Goal: Task Accomplishment & Management: Manage account settings

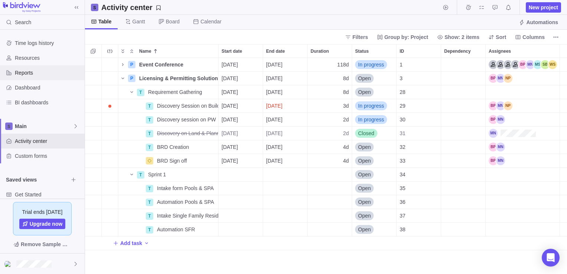
scroll to position [210, 477]
click at [13, 69] on div "Reports" at bounding box center [9, 73] width 12 height 12
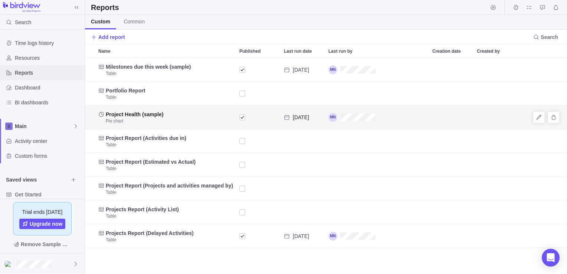
scroll to position [210, 477]
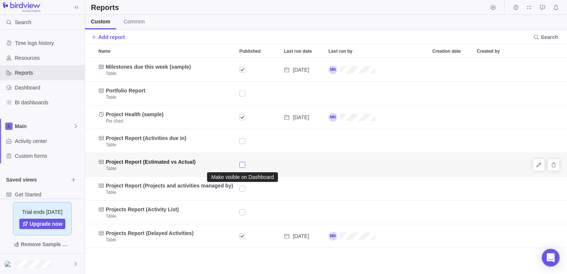
click at [240, 165] on div "Published" at bounding box center [242, 165] width 6 height 10
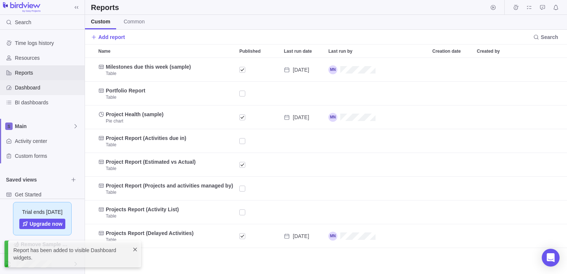
click at [15, 89] on span "Dashboard" at bounding box center [48, 87] width 67 height 7
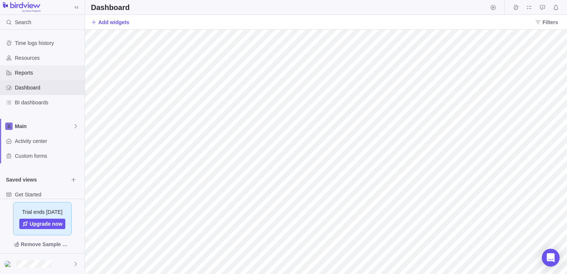
click at [28, 74] on span "Reports" at bounding box center [48, 72] width 67 height 7
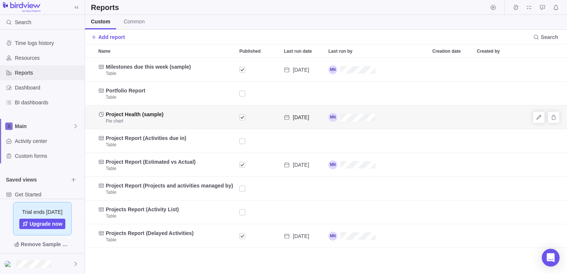
scroll to position [210, 477]
click at [242, 117] on div "Published" at bounding box center [242, 117] width 6 height 10
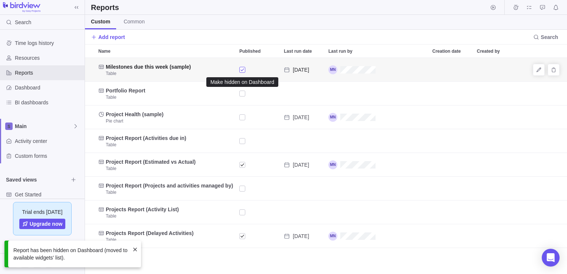
click at [244, 72] on div "Published" at bounding box center [242, 70] width 6 height 10
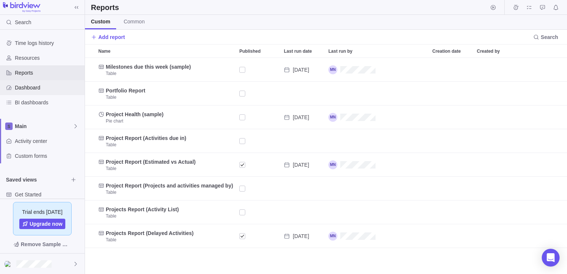
click at [42, 87] on span "Dashboard" at bounding box center [48, 87] width 67 height 7
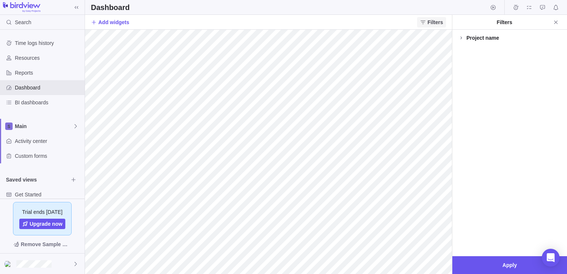
click at [557, 24] on icon "Close" at bounding box center [556, 22] width 6 height 6
click at [461, 39] on icon at bounding box center [461, 38] width 6 height 6
click at [555, 22] on icon "Close" at bounding box center [556, 22] width 6 height 6
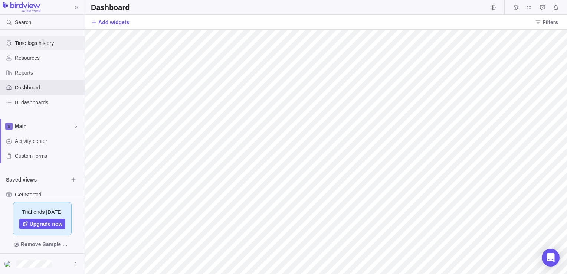
click at [20, 42] on span "Time logs history" at bounding box center [48, 42] width 67 height 7
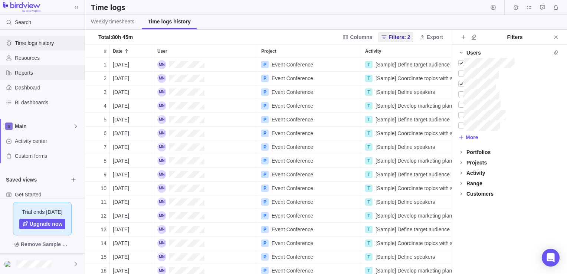
scroll to position [210, 361]
click at [28, 91] on div "Dashboard" at bounding box center [42, 87] width 85 height 15
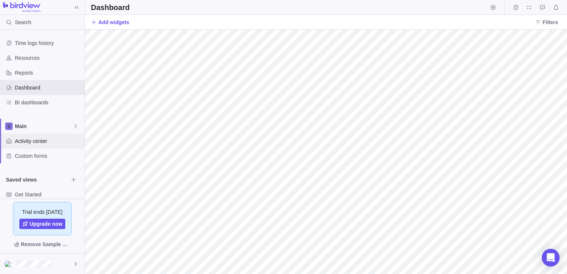
click at [27, 141] on span "Activity center" at bounding box center [48, 140] width 67 height 7
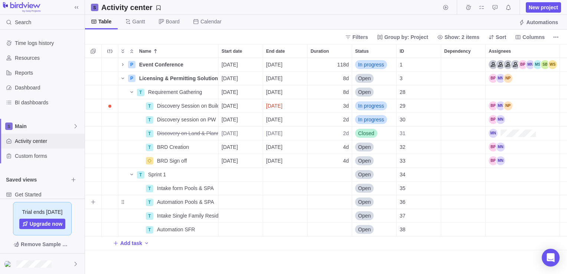
scroll to position [210, 477]
click at [196, 107] on span "Details" at bounding box center [194, 105] width 17 height 7
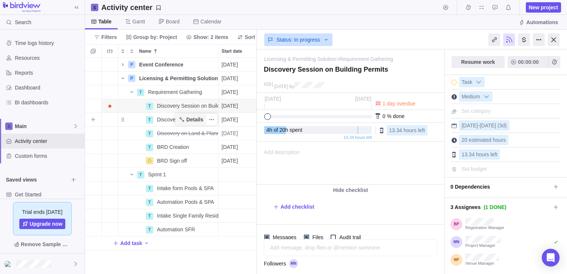
click at [189, 120] on span "Details" at bounding box center [194, 119] width 17 height 7
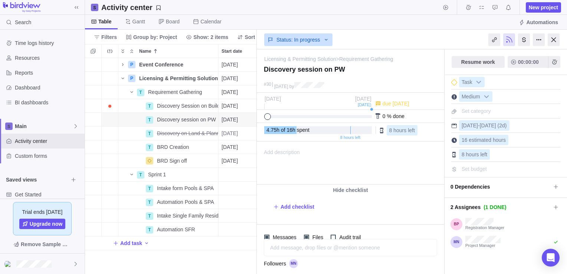
click at [497, 154] on div "8 hours left" at bounding box center [505, 153] width 109 height 13
click at [483, 167] on span "Set budget" at bounding box center [474, 169] width 25 height 6
click at [500, 150] on div "8 hours left" at bounding box center [505, 153] width 109 height 13
click at [516, 136] on div "16 estimated hours" at bounding box center [505, 139] width 109 height 13
click at [516, 141] on div "16 estimated hours" at bounding box center [505, 139] width 109 height 13
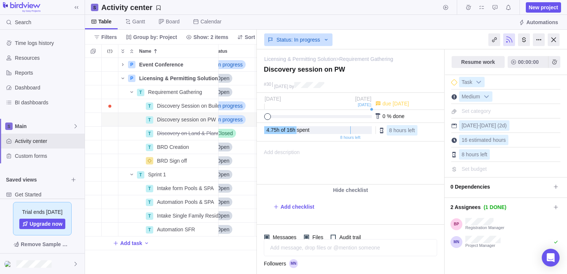
scroll to position [0, 131]
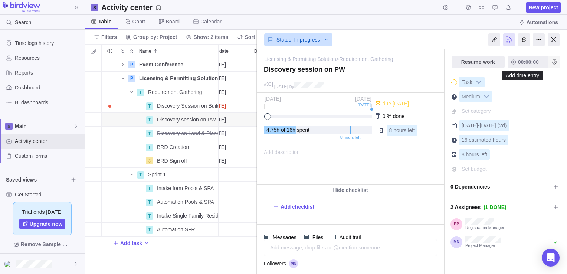
click at [552, 62] on icon "Add time entry" at bounding box center [555, 62] width 6 height 6
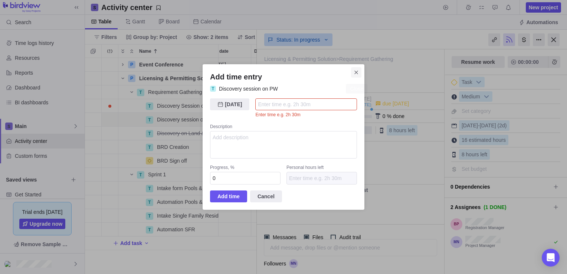
click at [354, 79] on div "Add time entry" at bounding box center [283, 77] width 147 height 10
click at [355, 72] on icon "Close" at bounding box center [356, 72] width 6 height 6
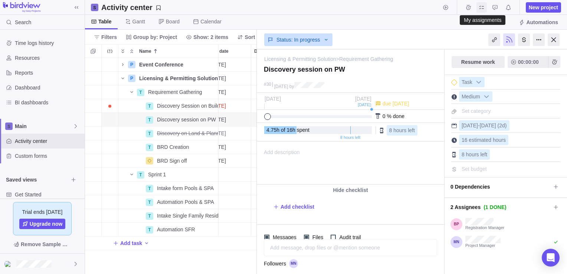
click at [486, 10] on span "My assignments" at bounding box center [482, 7] width 10 height 10
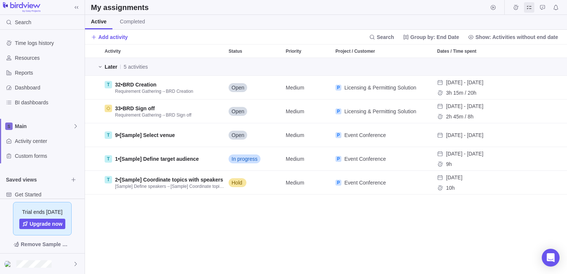
scroll to position [210, 477]
click at [50, 39] on span "Time logs history" at bounding box center [48, 42] width 67 height 7
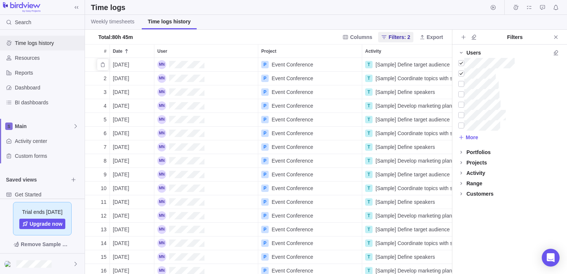
scroll to position [210, 361]
click at [117, 26] on link "Weekly timesheets" at bounding box center [112, 22] width 55 height 14
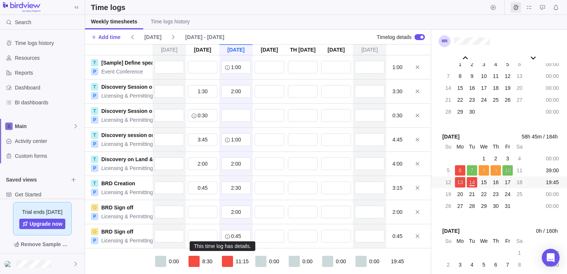
click at [225, 237] on icon "info-description" at bounding box center [227, 236] width 5 height 5
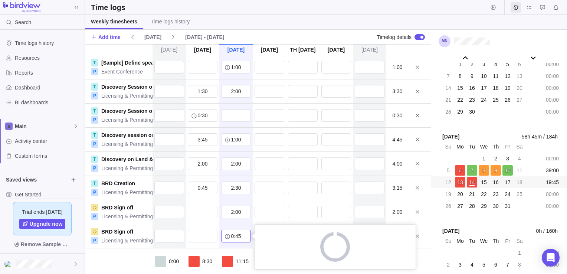
click at [228, 236] on input "0:45" at bounding box center [236, 236] width 30 height 13
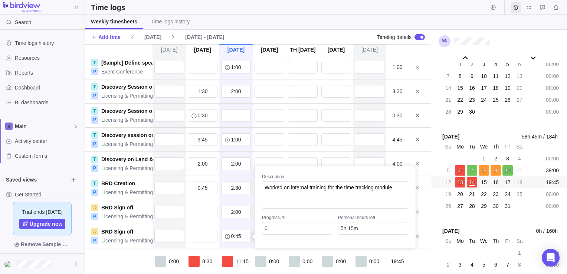
click at [266, 67] on div "[DATE] [DATE] [DATE] [DATE] Oct 16 [DATE] [DATE] T [Sample] Define speakers P E…" at bounding box center [258, 159] width 346 height 230
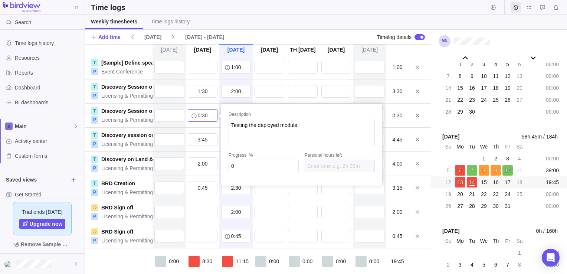
click at [203, 119] on input "0:30" at bounding box center [203, 115] width 30 height 13
type input "30m"
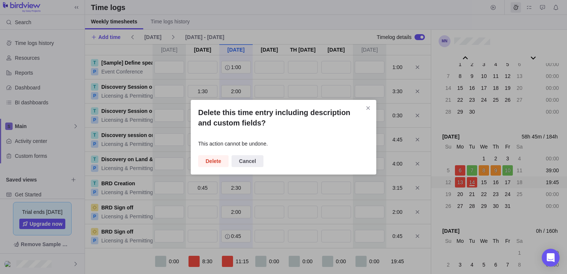
click at [191, 139] on body "Search Time logs history Resources Reports Dashboard BI dashboards Main Activit…" at bounding box center [283, 137] width 567 height 274
click at [211, 161] on span "Delete" at bounding box center [214, 161] width 16 height 9
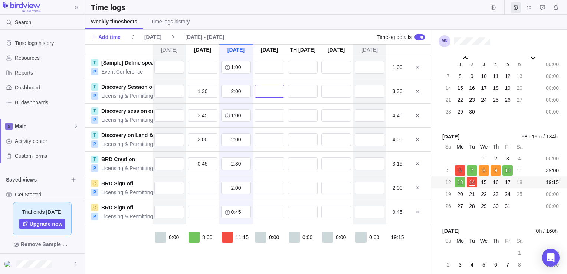
click at [273, 93] on input "text" at bounding box center [270, 91] width 30 height 13
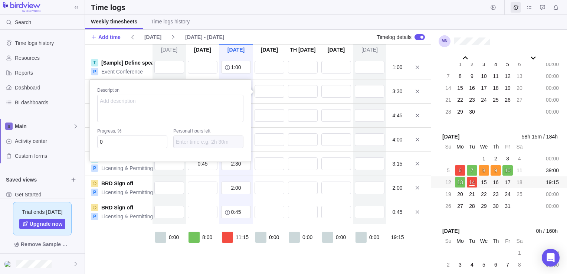
click at [274, 115] on div "[DATE] [DATE] [DATE] [DATE] Oct 16 [DATE] [DATE] T [Sample] Define speakers P E…" at bounding box center [258, 159] width 346 height 230
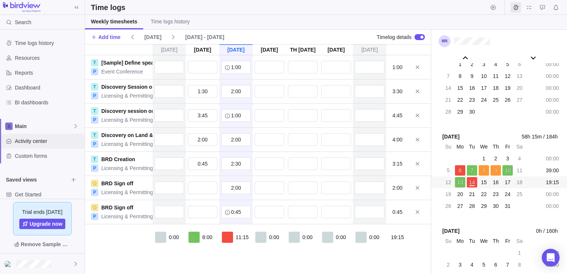
click at [29, 141] on span "Activity center" at bounding box center [48, 140] width 67 height 7
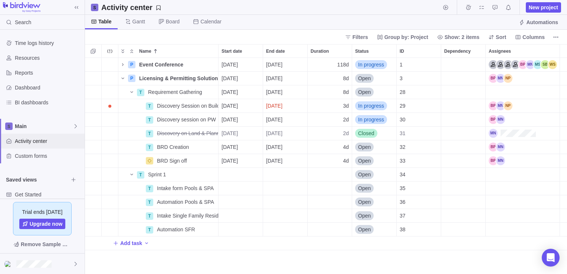
scroll to position [210, 477]
click at [447, 7] on icon "Start timer" at bounding box center [446, 7] width 6 height 6
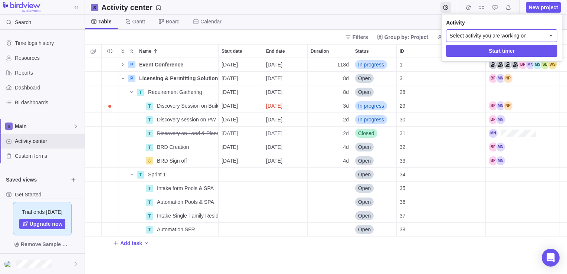
click at [467, 33] on span "Select activity you are working on" at bounding box center [488, 35] width 77 height 7
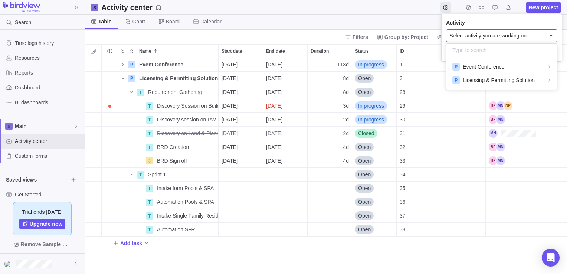
scroll to position [27, 105]
click at [489, 78] on span "Licensing & Permitting Solution" at bounding box center [499, 79] width 72 height 7
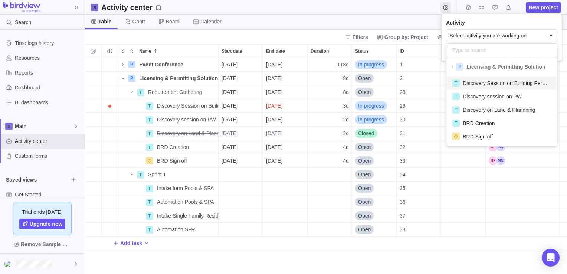
scroll to position [67, 105]
click at [475, 82] on span "Discovery Session on Building Permits" at bounding box center [507, 82] width 88 height 7
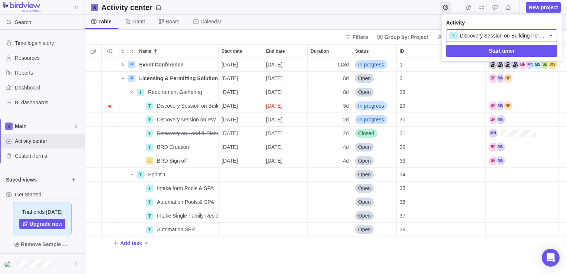
click at [496, 40] on div "T Discovery Session on Building Permits" at bounding box center [501, 35] width 111 height 13
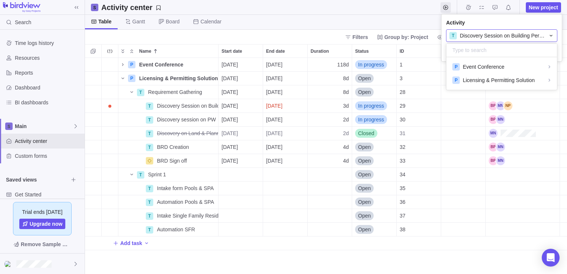
scroll to position [27, 105]
click at [495, 81] on span "Licensing & Permitting Solution" at bounding box center [499, 79] width 72 height 7
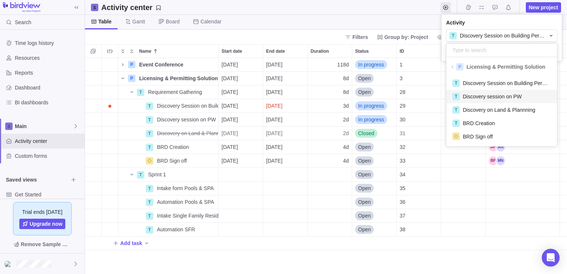
click at [492, 99] on span "Discovery session on PW" at bounding box center [492, 96] width 59 height 7
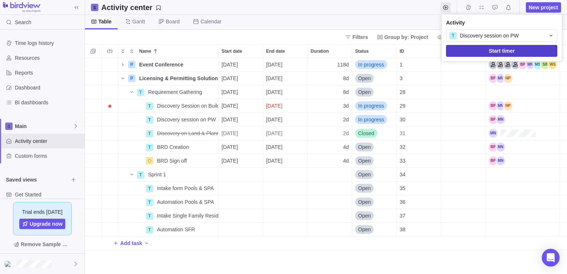
click at [488, 49] on span "Start timer" at bounding box center [501, 51] width 111 height 12
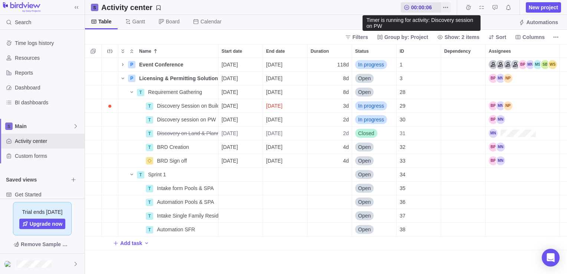
click at [408, 6] on icon at bounding box center [407, 7] width 6 height 6
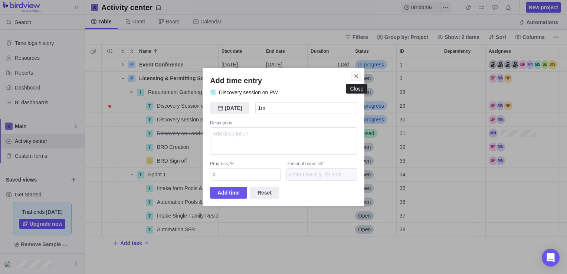
click at [355, 75] on icon "Close" at bounding box center [356, 76] width 6 height 6
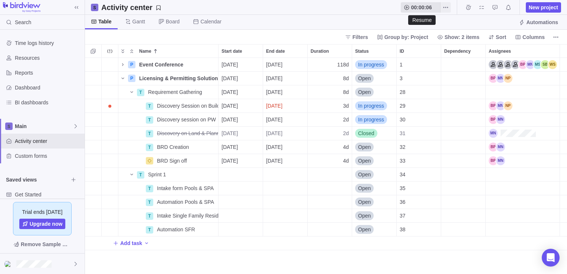
click at [407, 6] on icon at bounding box center [406, 7] width 5 height 5
click at [444, 9] on icon "More actions" at bounding box center [446, 7] width 6 height 6
click at [477, 50] on span "Add time entry" at bounding box center [473, 53] width 33 height 7
click at [35, 46] on span "Time logs history" at bounding box center [48, 42] width 67 height 7
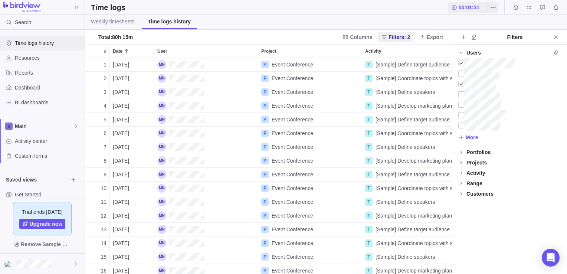
scroll to position [210, 361]
click at [124, 23] on span "Weekly timesheets" at bounding box center [112, 21] width 43 height 7
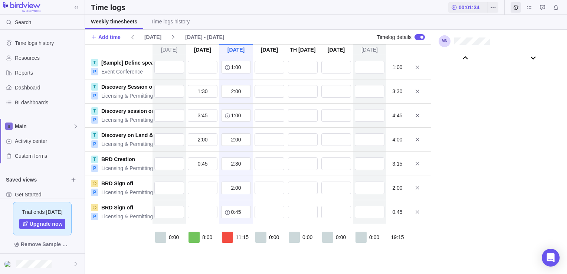
scroll to position [41503, 0]
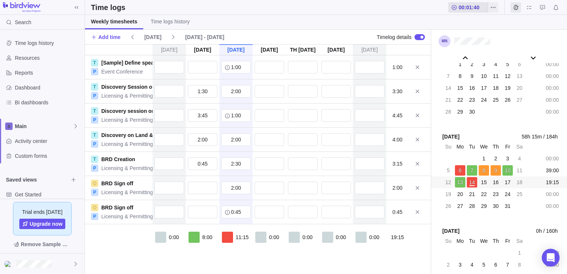
click at [470, 7] on span "00:01:40" at bounding box center [469, 7] width 21 height 7
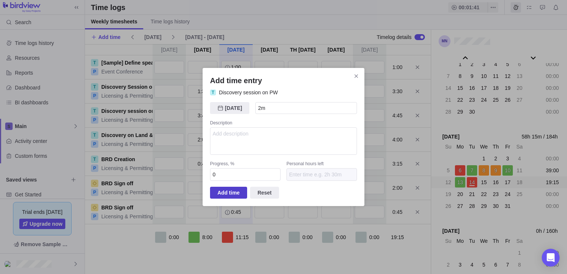
click at [229, 194] on span "Add time" at bounding box center [229, 192] width 22 height 9
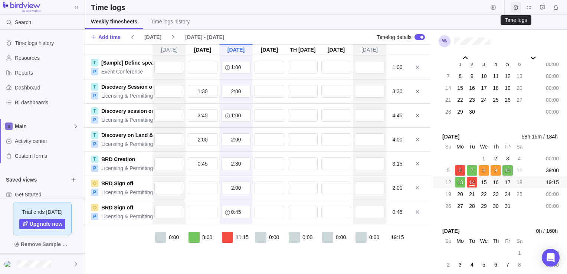
click at [518, 8] on icon "Time logs" at bounding box center [516, 7] width 6 height 6
click at [529, 7] on icon "My assignments" at bounding box center [529, 7] width 6 height 6
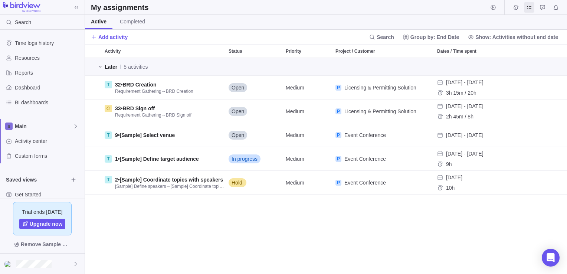
scroll to position [210, 477]
click at [46, 43] on span "Time logs history" at bounding box center [48, 42] width 67 height 7
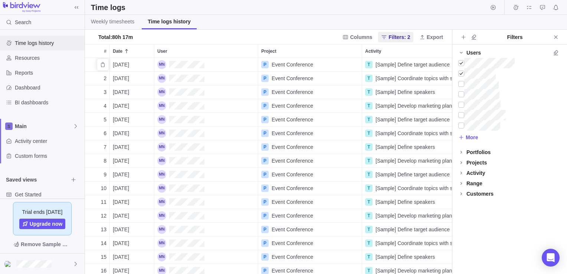
scroll to position [210, 361]
click at [127, 21] on span "Weekly timesheets" at bounding box center [112, 21] width 43 height 7
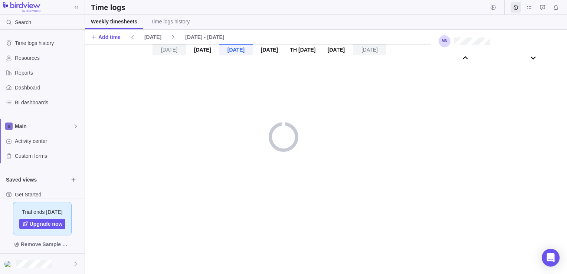
scroll to position [41503, 0]
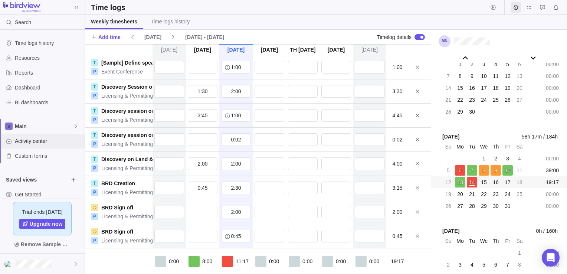
click at [37, 144] on span "Activity center" at bounding box center [48, 140] width 67 height 7
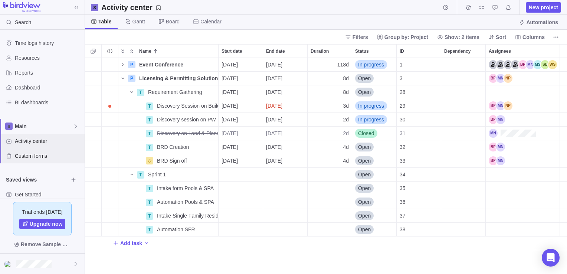
scroll to position [210, 477]
click at [471, 9] on icon "Time logs" at bounding box center [468, 7] width 5 height 5
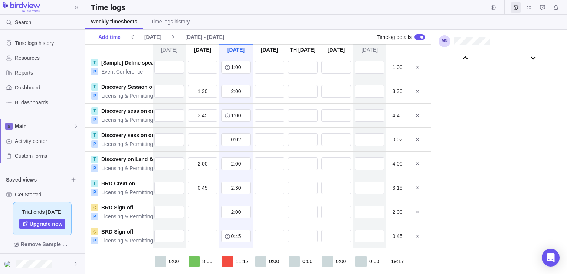
scroll to position [41503, 0]
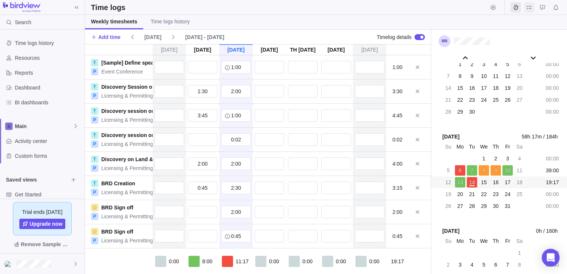
click at [530, 7] on icon "My assignments" at bounding box center [529, 7] width 6 height 6
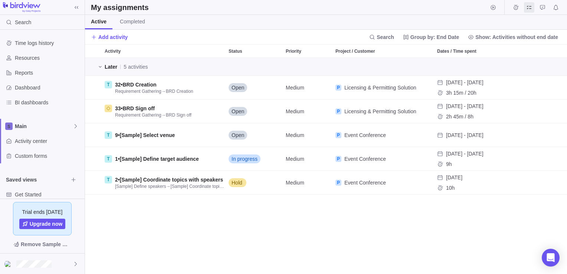
scroll to position [210, 477]
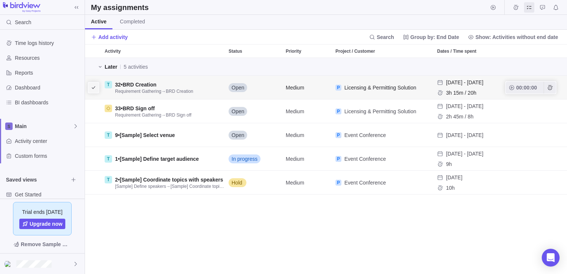
click at [96, 86] on icon "I'm done" at bounding box center [94, 88] width 6 height 6
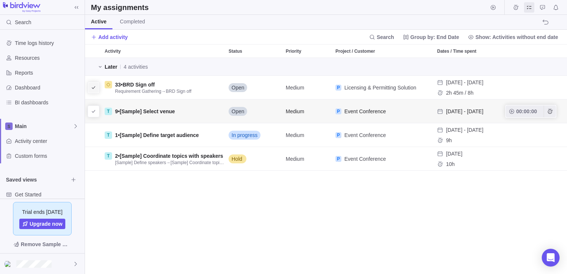
click at [94, 108] on span "I'm done" at bounding box center [93, 111] width 10 height 10
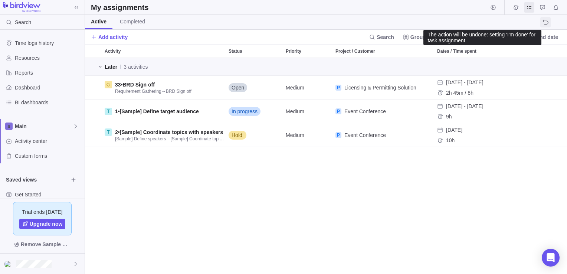
click at [549, 23] on span "The action will be undone: setting 'I'm done' for task assignment" at bounding box center [546, 22] width 10 height 10
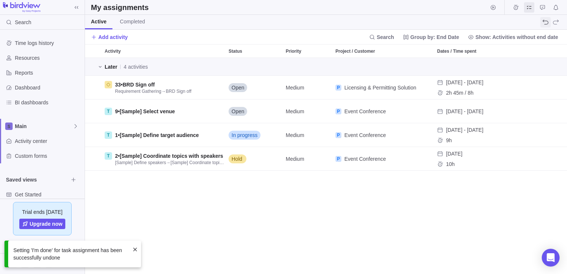
click at [546, 24] on icon "The action will be undone: setting 'I'm done' for task assignment" at bounding box center [546, 22] width 6 height 6
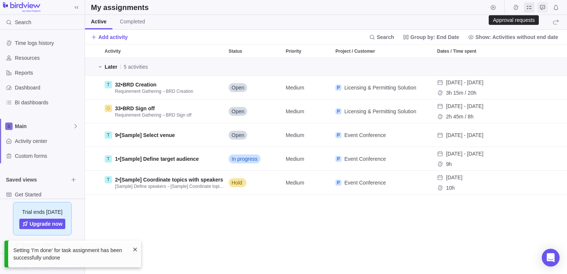
click at [541, 6] on icon "Approval requests" at bounding box center [542, 7] width 5 height 5
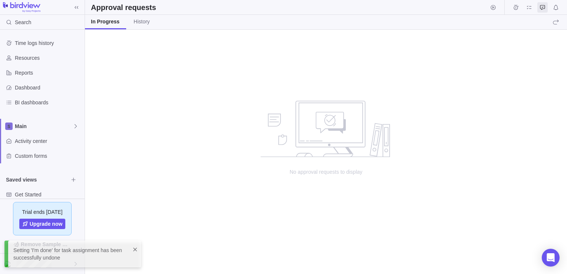
scroll to position [239, 477]
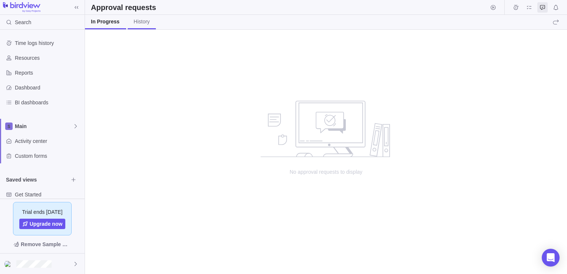
click at [134, 22] on span "History" at bounding box center [142, 21] width 16 height 7
click at [112, 22] on div "In Progress" at bounding box center [104, 21] width 27 height 7
click at [515, 8] on icon "Time logs" at bounding box center [516, 7] width 6 height 6
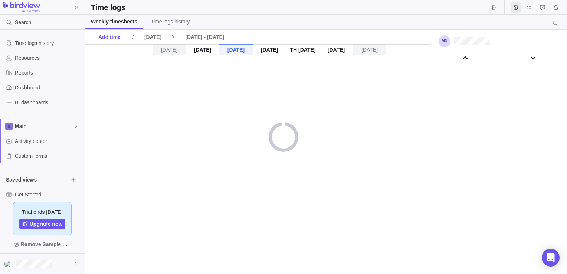
scroll to position [41503, 0]
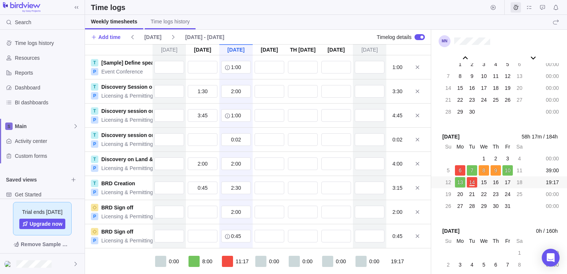
click at [159, 25] on span "Time logs history" at bounding box center [170, 21] width 39 height 7
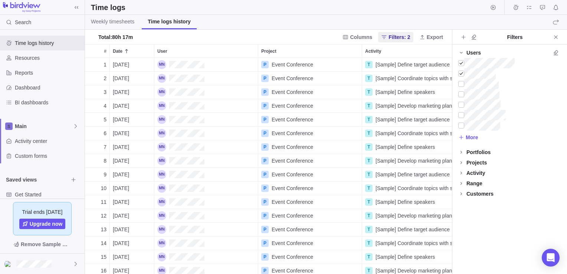
scroll to position [210, 361]
click at [109, 27] on link "Weekly timesheets" at bounding box center [112, 22] width 55 height 14
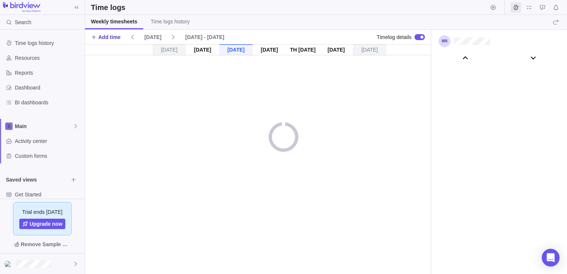
scroll to position [41503, 0]
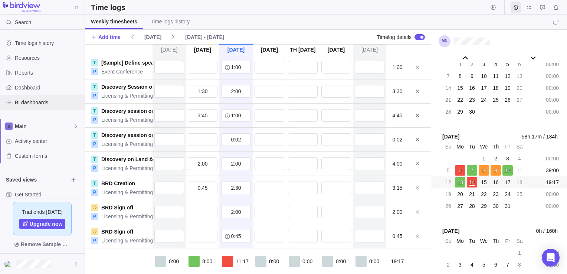
click at [34, 103] on span "BI dashboards" at bounding box center [48, 102] width 67 height 7
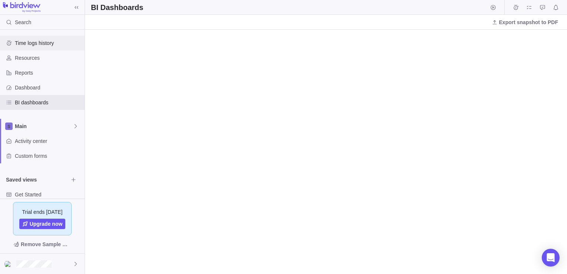
click at [27, 45] on span "Time logs history" at bounding box center [48, 42] width 67 height 7
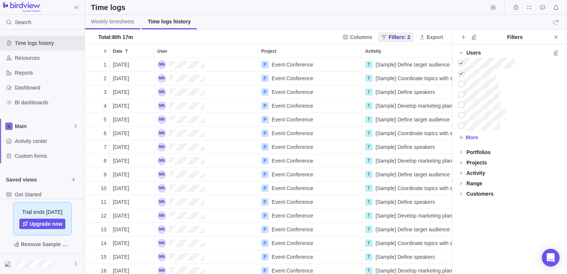
scroll to position [210, 361]
click at [94, 21] on span "Weekly timesheets" at bounding box center [112, 21] width 43 height 7
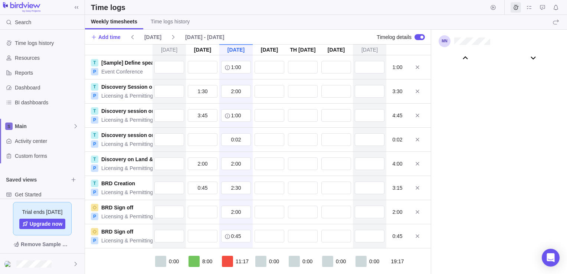
scroll to position [41503, 0]
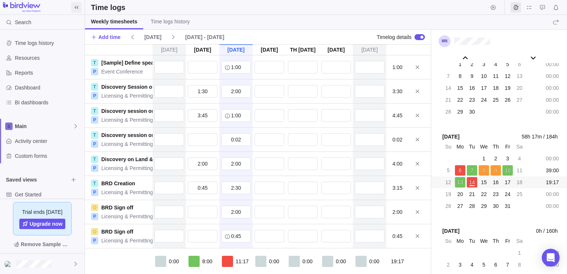
click at [79, 8] on span at bounding box center [76, 7] width 10 height 10
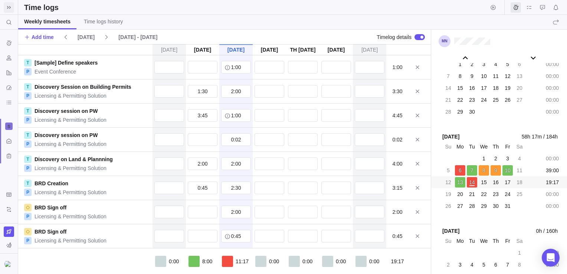
click at [7, 7] on icon at bounding box center [9, 7] width 6 height 6
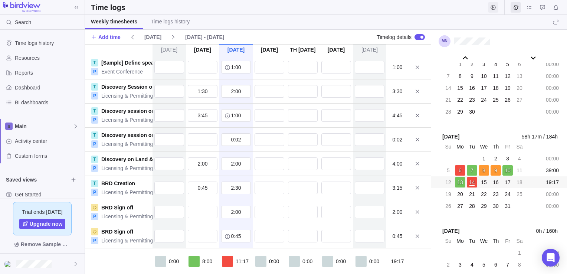
click at [496, 8] on icon "Start timer" at bounding box center [493, 7] width 5 height 5
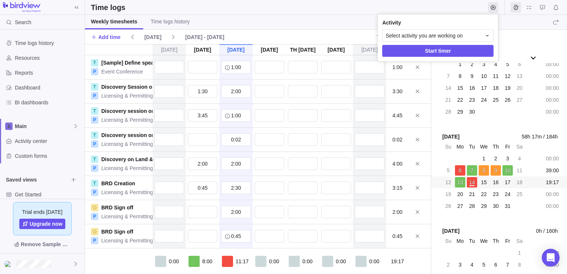
click at [518, 7] on body "Search Time logs history Resources Reports Dashboard BI dashboards Main Activit…" at bounding box center [283, 137] width 567 height 274
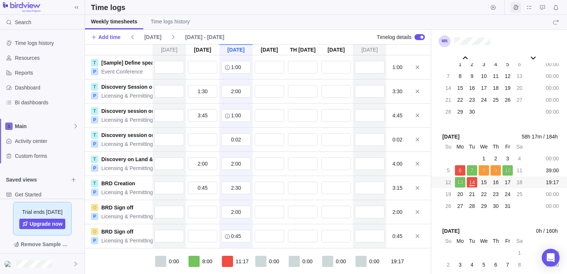
click at [516, 9] on icon "Time logs" at bounding box center [516, 7] width 6 height 6
click at [30, 98] on div "BI dashboards" at bounding box center [42, 102] width 85 height 15
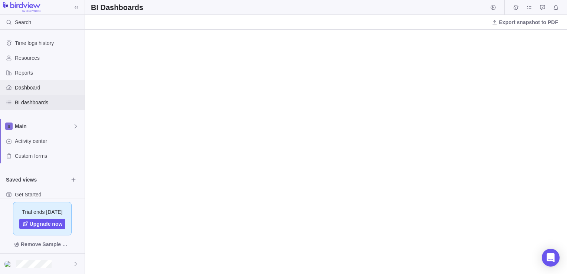
click at [31, 88] on span "Dashboard" at bounding box center [48, 87] width 67 height 7
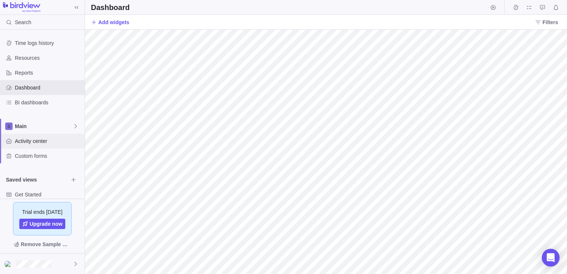
click at [48, 143] on span "Activity center" at bounding box center [48, 140] width 67 height 7
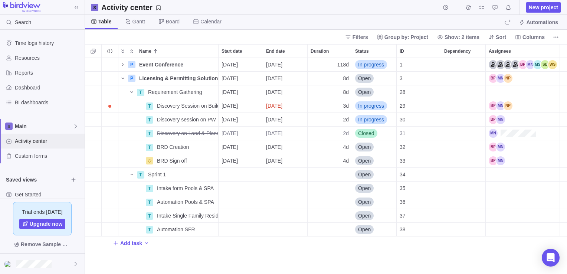
scroll to position [210, 477]
click at [25, 45] on span "Time logs history" at bounding box center [48, 42] width 67 height 7
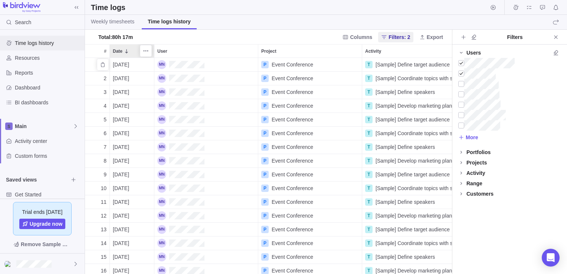
scroll to position [210, 361]
click at [119, 23] on span "Weekly timesheets" at bounding box center [112, 21] width 43 height 7
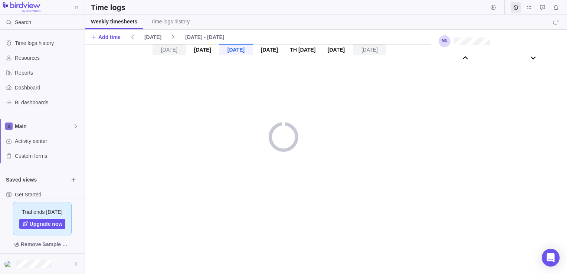
scroll to position [41503, 0]
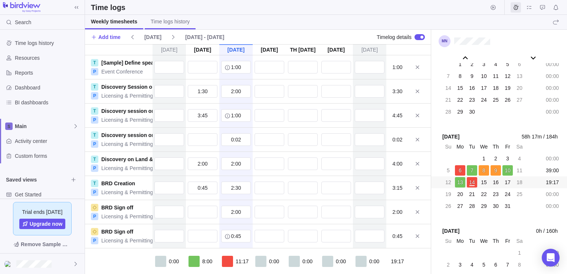
drag, startPoint x: 167, startPoint y: 25, endPoint x: 174, endPoint y: 25, distance: 7.1
click at [168, 25] on link "Time logs history" at bounding box center [170, 22] width 51 height 14
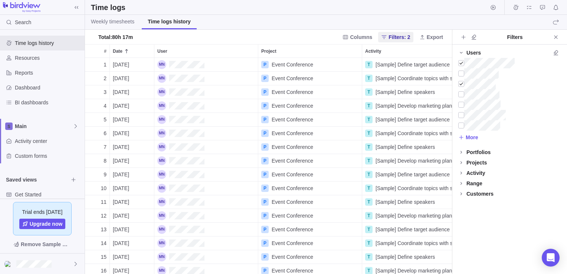
scroll to position [210, 361]
click at [434, 38] on span "Export" at bounding box center [435, 36] width 16 height 7
click at [115, 26] on body "Search Time logs history Resources Reports Dashboard BI dashboards Main Activit…" at bounding box center [283, 137] width 567 height 274
click at [117, 22] on span "Weekly timesheets" at bounding box center [112, 21] width 43 height 7
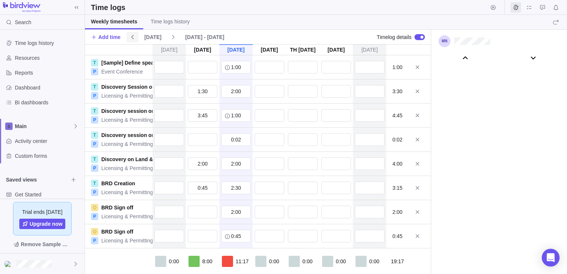
scroll to position [41503, 0]
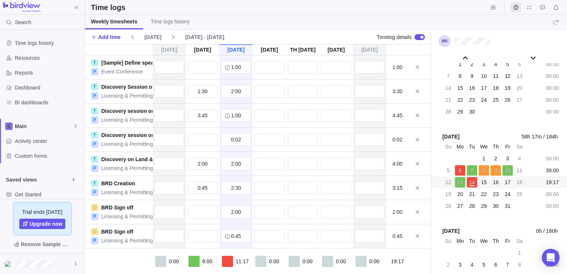
click at [92, 36] on icon at bounding box center [94, 37] width 6 height 6
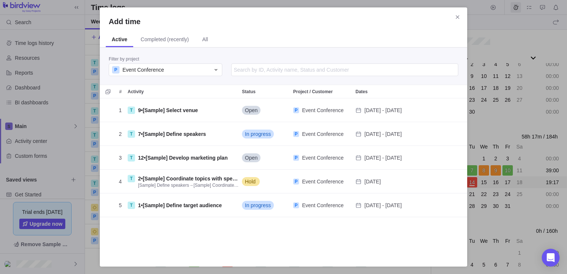
scroll to position [154, 362]
click at [107, 91] on icon "Selection mode" at bounding box center [108, 92] width 6 height 6
click at [105, 92] on div "Add time" at bounding box center [106, 91] width 6 height 10
click at [180, 250] on span "Cancel" at bounding box center [177, 251] width 17 height 9
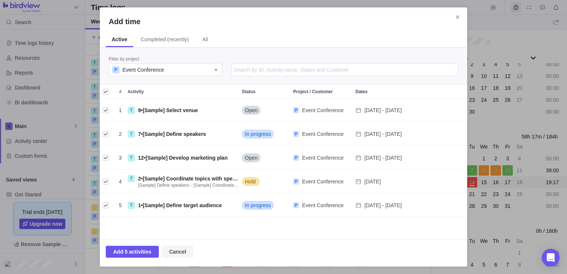
scroll to position [154, 362]
click at [165, 37] on span "Completed (recently)" at bounding box center [165, 39] width 48 height 7
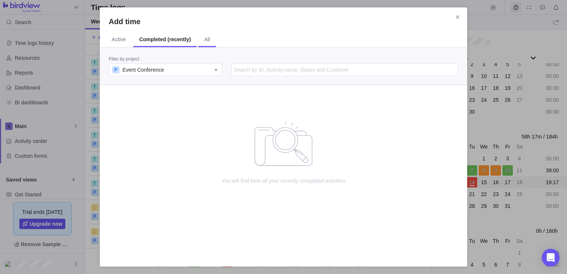
click at [204, 41] on span "All" at bounding box center [207, 39] width 6 height 7
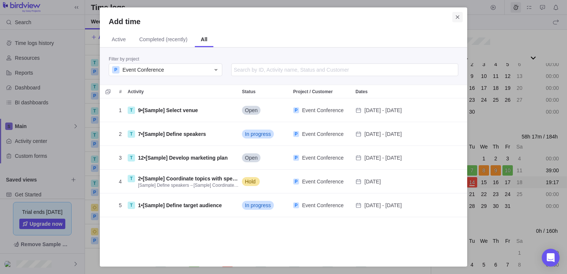
click at [459, 17] on icon "Close" at bounding box center [458, 17] width 6 height 6
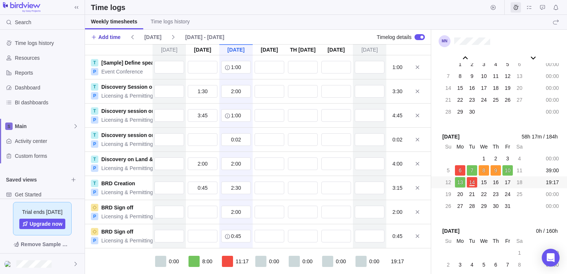
click at [104, 39] on span "Add time" at bounding box center [109, 36] width 22 height 7
click at [416, 37] on div at bounding box center [420, 37] width 10 height 6
click at [423, 35] on div at bounding box center [420, 37] width 10 height 6
click at [418, 36] on div at bounding box center [420, 37] width 10 height 6
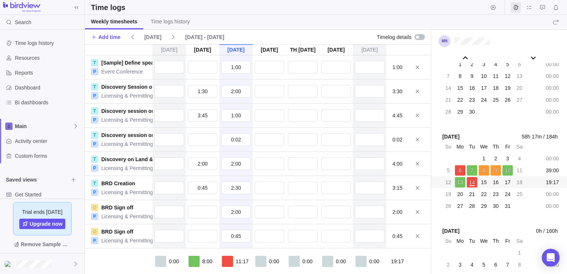
click at [423, 36] on div at bounding box center [420, 37] width 10 height 6
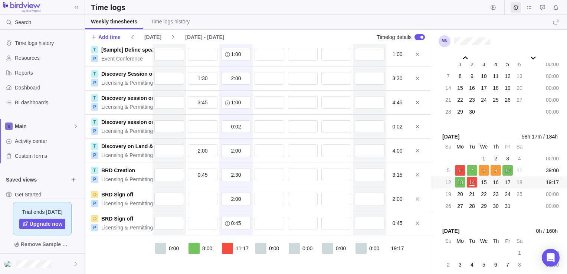
scroll to position [16, 0]
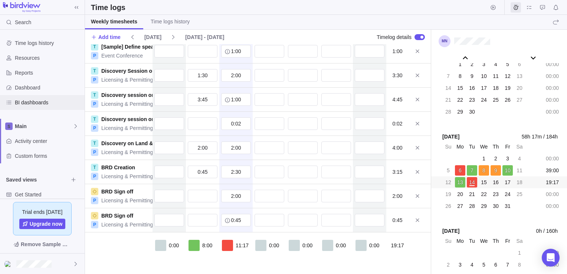
click at [37, 99] on span "BI dashboards" at bounding box center [48, 102] width 67 height 7
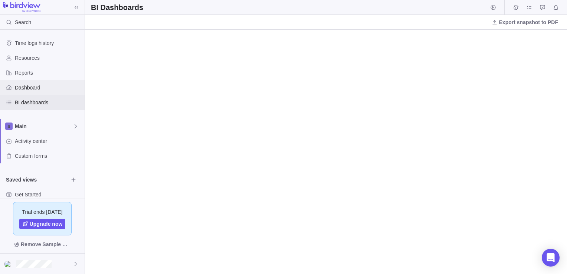
click at [39, 88] on span "Dashboard" at bounding box center [48, 87] width 67 height 7
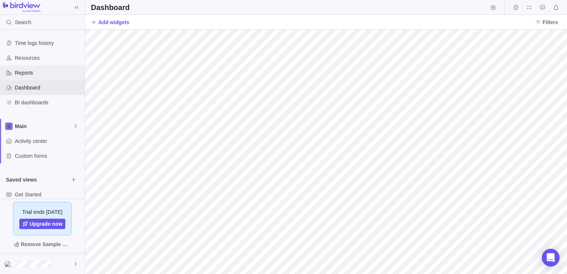
click at [23, 71] on span "Reports" at bounding box center [48, 72] width 67 height 7
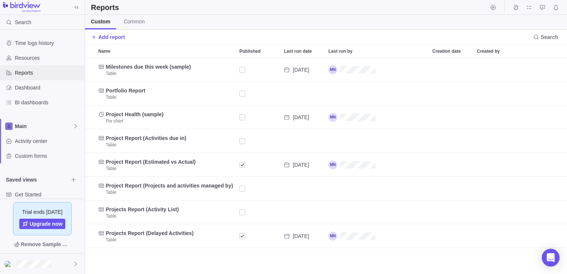
scroll to position [210, 477]
click at [26, 89] on span "Dashboard" at bounding box center [48, 87] width 67 height 7
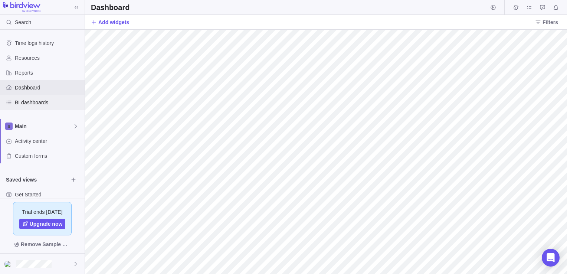
click at [33, 103] on span "BI dashboards" at bounding box center [48, 102] width 67 height 7
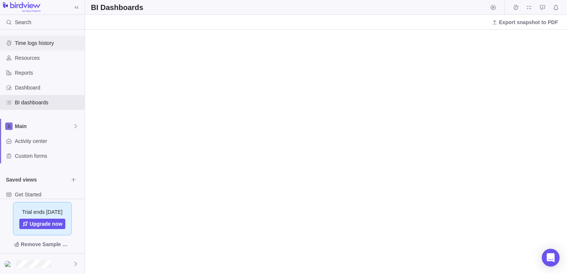
click at [25, 42] on span "Time logs history" at bounding box center [48, 42] width 67 height 7
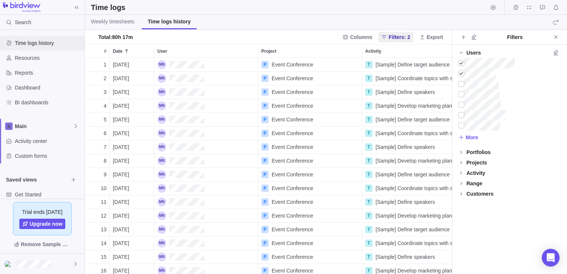
scroll to position [210, 361]
click at [121, 22] on span "Weekly timesheets" at bounding box center [112, 21] width 43 height 7
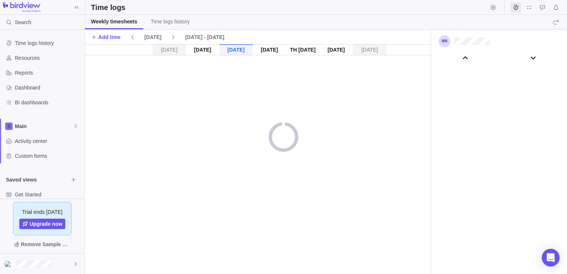
scroll to position [41503, 0]
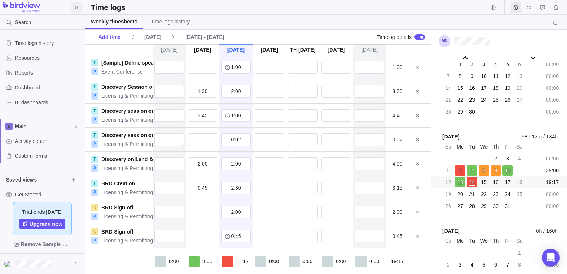
click at [76, 6] on icon at bounding box center [77, 7] width 4 height 3
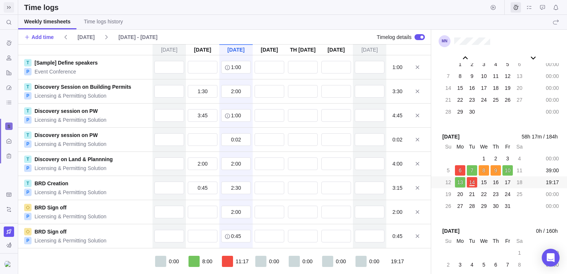
click at [8, 9] on icon at bounding box center [9, 7] width 6 height 6
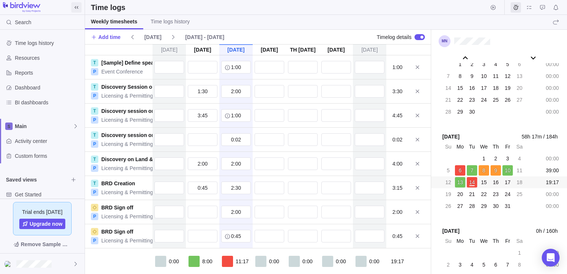
click at [79, 11] on span at bounding box center [76, 7] width 10 height 10
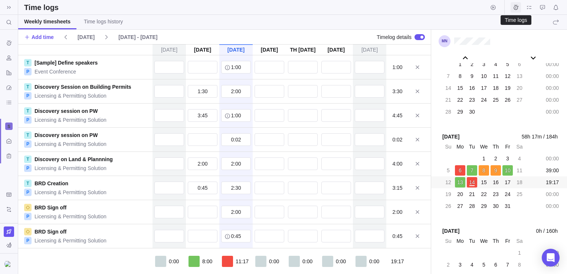
click at [517, 8] on icon "Time logs" at bounding box center [516, 7] width 6 height 6
click at [494, 8] on icon "Start timer" at bounding box center [493, 7] width 6 height 6
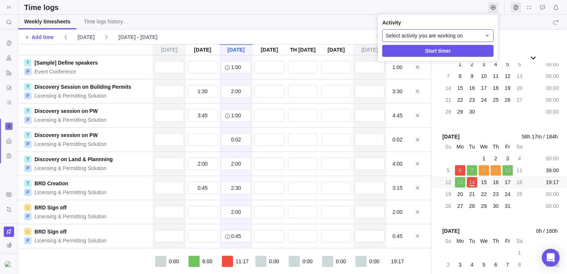
click at [487, 37] on icon at bounding box center [487, 36] width 6 height 6
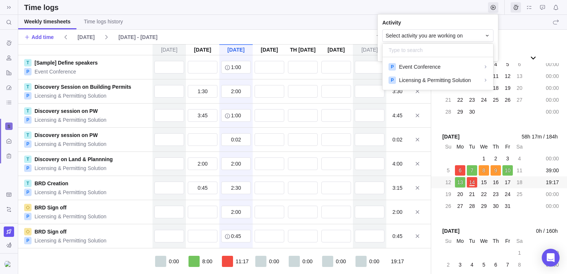
scroll to position [27, 105]
click at [406, 81] on span "Licensing & Permitting Solution" at bounding box center [435, 79] width 72 height 7
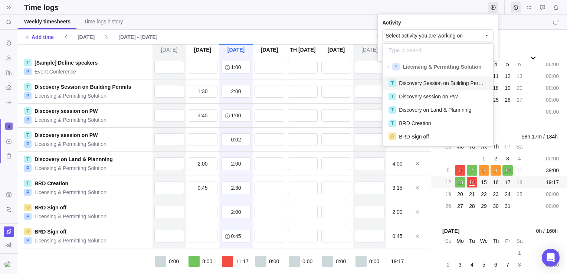
scroll to position [67, 105]
click at [417, 99] on span "Discovery session on PW" at bounding box center [428, 96] width 59 height 7
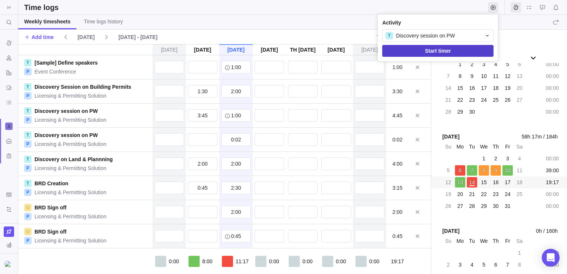
click at [425, 50] on span "Start timer" at bounding box center [438, 50] width 26 height 9
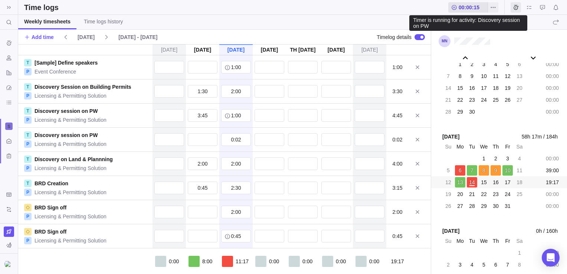
click at [454, 8] on icon at bounding box center [454, 7] width 6 height 6
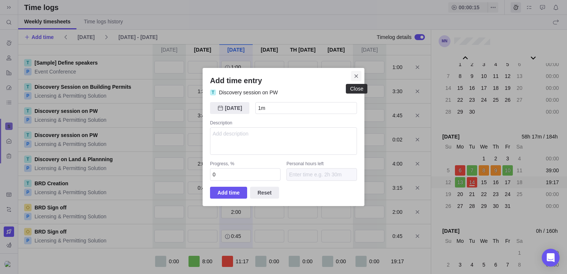
click at [355, 76] on icon "Close" at bounding box center [356, 76] width 6 height 6
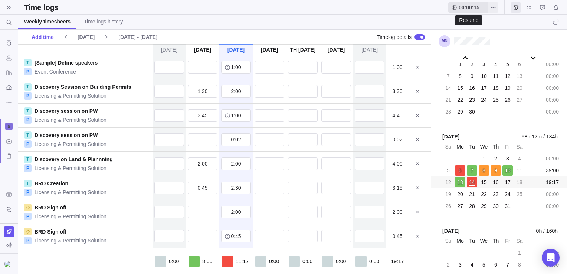
click at [454, 7] on icon at bounding box center [454, 7] width 5 height 5
click at [494, 8] on icon "More actions" at bounding box center [493, 7] width 6 height 6
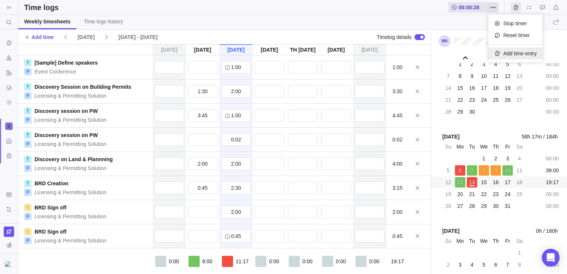
click at [515, 52] on span "Add time entry" at bounding box center [519, 53] width 33 height 7
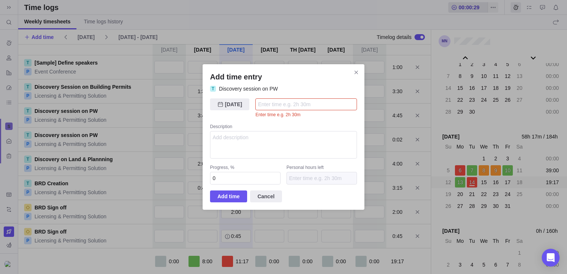
drag, startPoint x: 264, startPoint y: 193, endPoint x: 269, endPoint y: 187, distance: 7.9
click at [264, 193] on span "Cancel" at bounding box center [266, 196] width 17 height 9
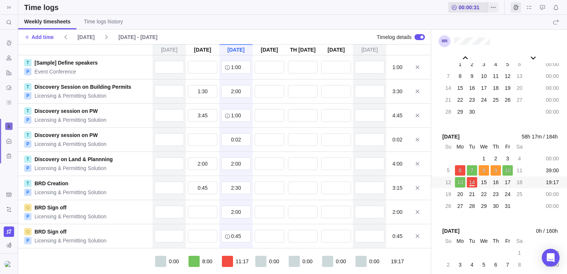
click at [465, 1] on div "00:00:31" at bounding box center [504, 7] width 113 height 14
click at [469, 8] on span "00:00:31" at bounding box center [469, 7] width 21 height 7
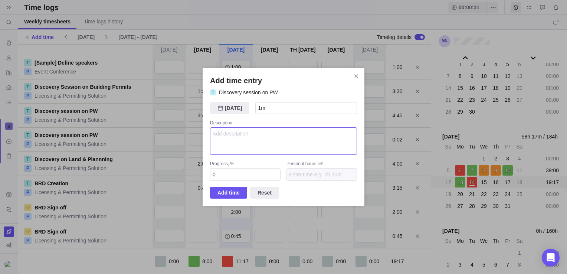
click at [270, 145] on textarea "Add time entry" at bounding box center [283, 140] width 147 height 27
type textarea "wewe"
drag, startPoint x: 227, startPoint y: 138, endPoint x: 209, endPoint y: 141, distance: 18.4
click at [209, 141] on div "Add time entry T Discovery session on PW [DATE] [DATE] 1m Description wewe Prog…" at bounding box center [284, 137] width 162 height 138
click at [356, 76] on icon "Close" at bounding box center [356, 75] width 3 height 3
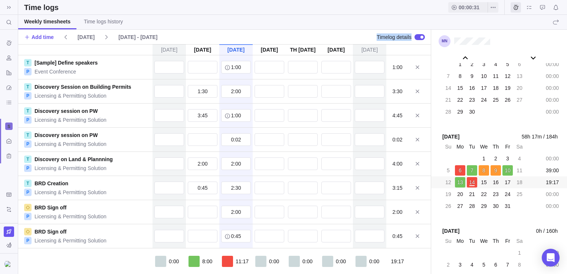
drag, startPoint x: 415, startPoint y: 37, endPoint x: 376, endPoint y: 38, distance: 39.7
click at [376, 38] on div "Add time [DATE] [DATE] - [DATE] Timelog details" at bounding box center [224, 37] width 413 height 14
click at [417, 39] on div at bounding box center [420, 37] width 10 height 6
click at [421, 36] on div at bounding box center [420, 37] width 10 height 6
click at [414, 36] on div at bounding box center [418, 36] width 13 height 7
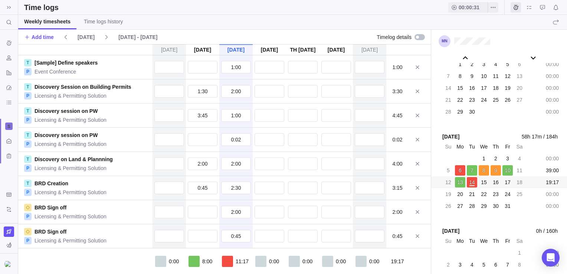
click at [422, 37] on div at bounding box center [420, 37] width 10 height 6
click at [469, 172] on div "7" at bounding box center [472, 170] width 10 height 10
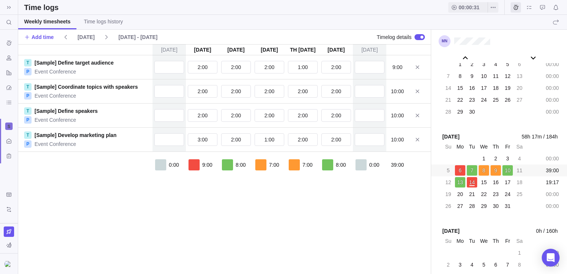
click at [483, 171] on span "8" at bounding box center [484, 170] width 3 height 7
click at [260, 234] on div "[DATE] [DATE] [DATE] [DATE] [DATE] [DATE] [DATE] T [Sample] Define target audie…" at bounding box center [224, 159] width 413 height 230
click at [101, 22] on span "Time logs history" at bounding box center [103, 21] width 39 height 7
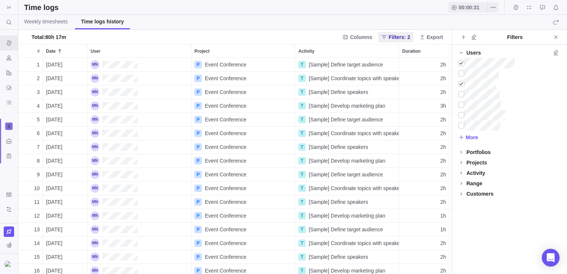
scroll to position [210, 428]
click at [432, 38] on span "Export" at bounding box center [435, 36] width 16 height 7
click at [365, 35] on body "Search (Ctrl+K) Time logs history Resources Reports Dashboard BI dashboards Act…" at bounding box center [283, 137] width 567 height 274
click at [365, 36] on span "Columns" at bounding box center [361, 36] width 22 height 7
click at [393, 38] on body "Search (Ctrl+K) Time logs history Resources Reports Dashboard BI dashboards Act…" at bounding box center [283, 137] width 567 height 274
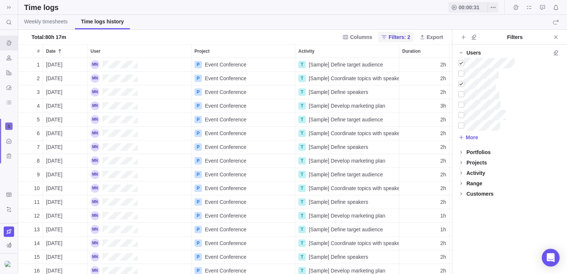
click at [393, 38] on span "Filters: 2" at bounding box center [400, 36] width 22 height 7
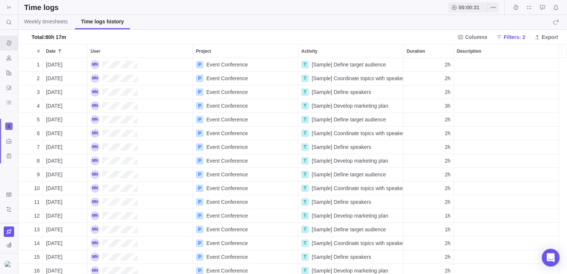
scroll to position [210, 543]
click at [503, 40] on span "Filters: 2" at bounding box center [510, 37] width 35 height 10
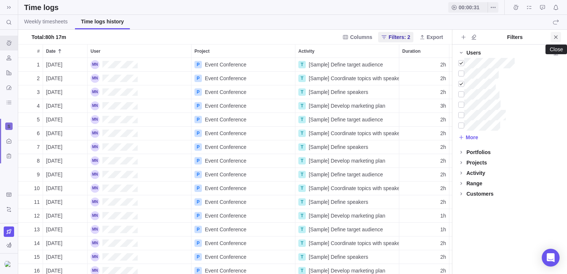
click at [557, 39] on icon "Close" at bounding box center [556, 37] width 6 height 6
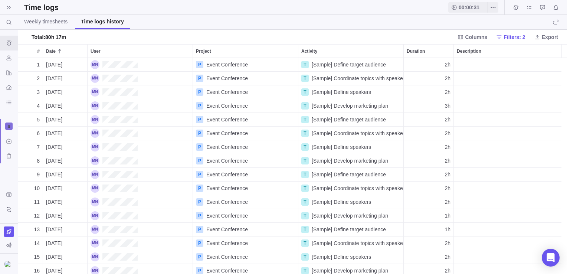
drag, startPoint x: 513, startPoint y: 35, endPoint x: 511, endPoint y: 53, distance: 18.3
click at [513, 35] on span "Filters: 2" at bounding box center [515, 36] width 22 height 7
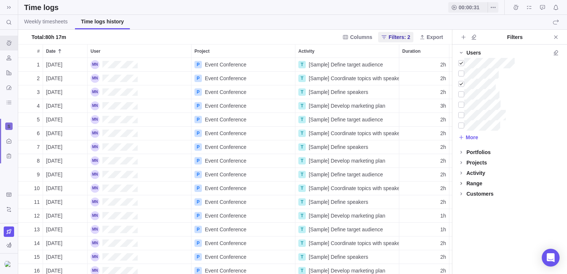
click at [461, 184] on icon at bounding box center [461, 183] width 6 height 6
click at [366, 36] on span "Columns" at bounding box center [361, 36] width 22 height 7
click at [452, 79] on div "grid" at bounding box center [452, 79] width 10 height 6
click at [272, 111] on body "Search (Ctrl+K) Time logs history Resources Reports Dashboard BI dashboards Act…" at bounding box center [283, 137] width 567 height 274
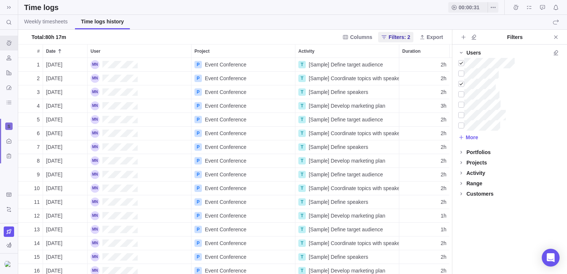
scroll to position [0, 3]
click at [371, 36] on span "Columns" at bounding box center [361, 36] width 22 height 7
click at [456, 76] on div "grid" at bounding box center [452, 79] width 10 height 6
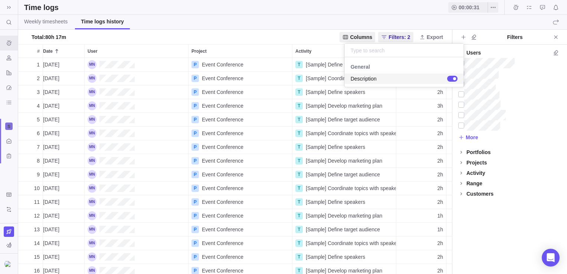
click at [257, 273] on body "Search (Ctrl+K) Time logs history Resources Reports Dashboard BI dashboards Act…" at bounding box center [283, 137] width 567 height 274
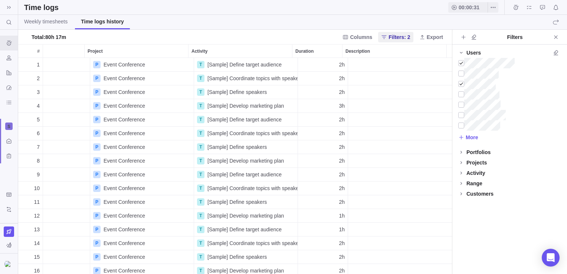
scroll to position [0, 0]
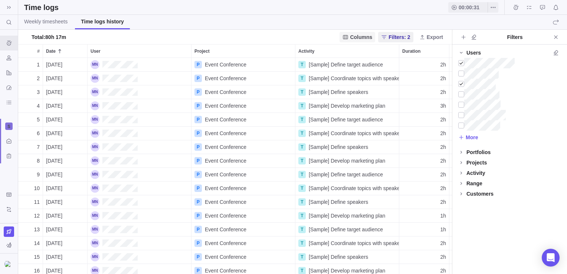
click at [357, 35] on span "Columns" at bounding box center [361, 36] width 22 height 7
type input "ee"
click at [328, 52] on body "Search (Ctrl+K) Time logs history Resources Reports Dashboard BI dashboards Act…" at bounding box center [283, 137] width 567 height 274
type input "a"
click at [425, 37] on icon at bounding box center [422, 37] width 6 height 6
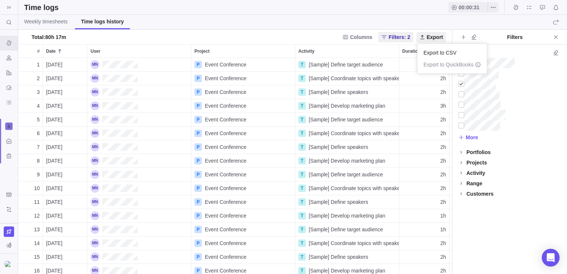
click at [142, 19] on body "Search (Ctrl+K) Time logs history Resources Reports Dashboard BI dashboards Act…" at bounding box center [283, 137] width 567 height 274
click at [62, 20] on span "Weekly timesheets" at bounding box center [45, 21] width 43 height 7
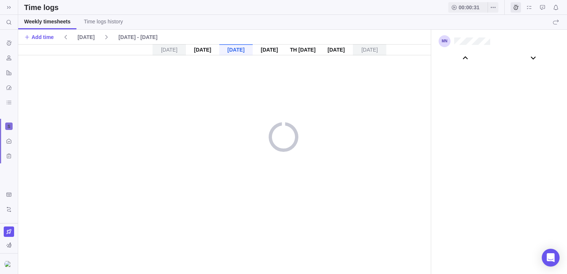
scroll to position [41503, 0]
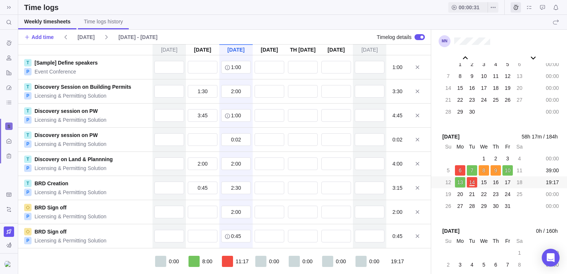
click at [120, 19] on span "Time logs history" at bounding box center [103, 21] width 39 height 7
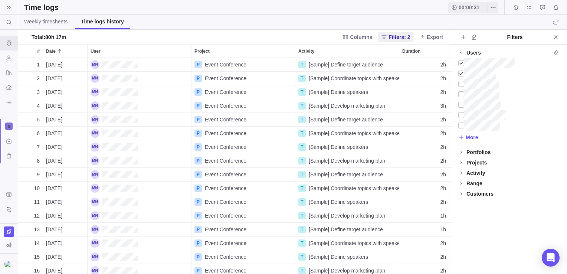
scroll to position [210, 428]
click at [517, 7] on icon "Time logs" at bounding box center [516, 7] width 6 height 6
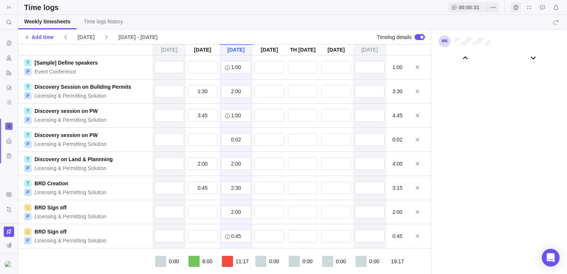
scroll to position [41503, 0]
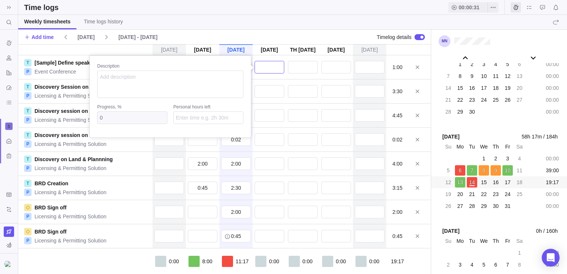
click at [268, 71] on input "text" at bounding box center [270, 67] width 30 height 13
click at [220, 81] on textarea at bounding box center [170, 84] width 146 height 27
click at [148, 88] on textarea at bounding box center [170, 84] width 146 height 27
drag, startPoint x: 139, startPoint y: 81, endPoint x: 95, endPoint y: 65, distance: 47.3
click at [82, 63] on div "[DATE] [DATE] [DATE] [DATE] Oct 16 [DATE] [DATE] T [Sample] Define speakers P E…" at bounding box center [224, 159] width 413 height 230
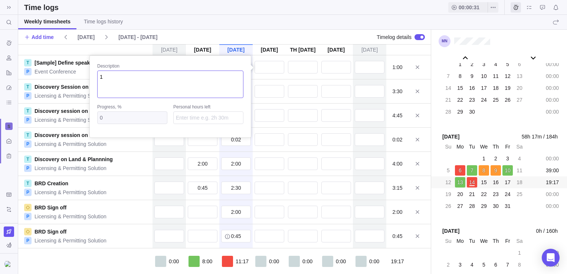
drag, startPoint x: 146, startPoint y: 85, endPoint x: 82, endPoint y: 65, distance: 67.2
click at [82, 65] on div "[DATE] [DATE] [DATE] [DATE] Oct 16 [DATE] [DATE] T [Sample] Define speakers P E…" at bounding box center [224, 159] width 413 height 230
drag, startPoint x: 64, startPoint y: 46, endPoint x: 58, endPoint y: 43, distance: 7.0
click at [58, 43] on body "Search (Ctrl+K) Time logs history Resources Reports Dashboard BI dashboards Act…" at bounding box center [283, 137] width 567 height 274
type textarea "T"
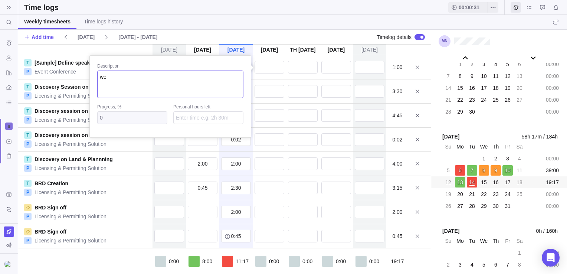
type textarea "w"
type textarea "Summary of the time being logged"
click at [257, 69] on div "Description Summary of the time being logged Progress, % 0 Personal hours left" at bounding box center [269, 67] width 33 height 24
type input "1:00"
click at [271, 87] on div "[DATE] [DATE] [DATE] [DATE] Oct 16 [DATE] [DATE] T [Sample] Define speakers P E…" at bounding box center [224, 159] width 413 height 230
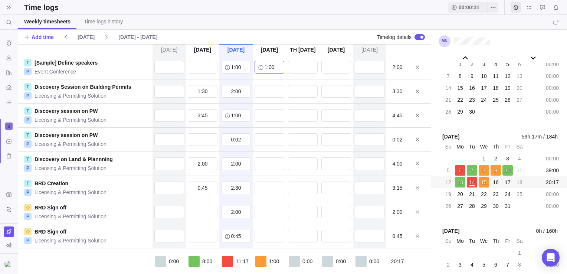
click at [264, 69] on input "1:00" at bounding box center [270, 67] width 30 height 13
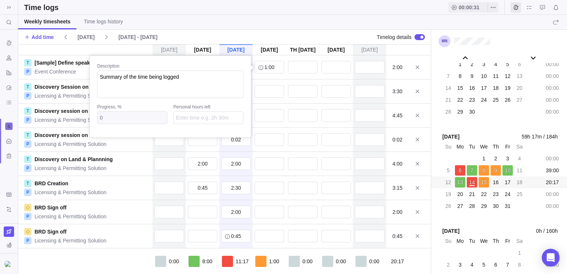
click at [258, 92] on div "[DATE] [DATE] [DATE] [DATE] Oct 16 [DATE] [DATE] T [Sample] Define speakers P E…" at bounding box center [224, 159] width 413 height 230
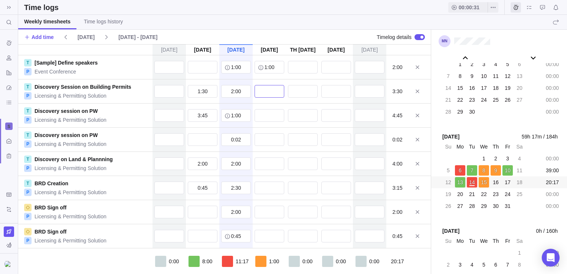
click at [264, 91] on input "text" at bounding box center [270, 91] width 30 height 13
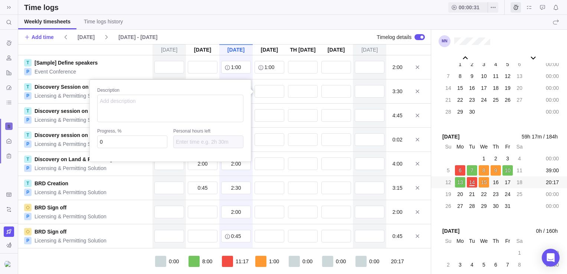
click at [233, 239] on div "[DATE] [DATE] [DATE] [DATE] Oct 16 [DATE] [DATE] T [Sample] Define speakers P E…" at bounding box center [224, 159] width 413 height 230
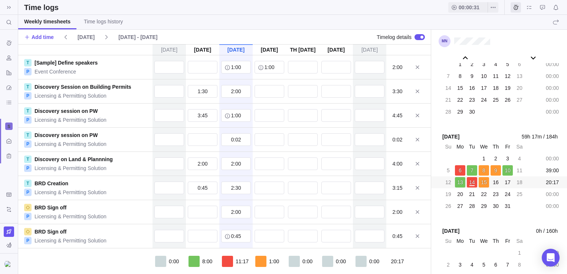
click at [228, 219] on div "2:00" at bounding box center [235, 212] width 33 height 24
click at [226, 212] on input "2:00" at bounding box center [236, 212] width 30 height 13
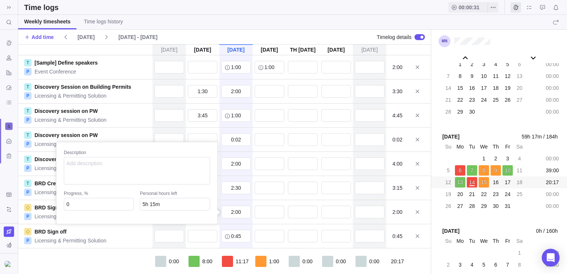
click at [236, 198] on div "[DATE] [DATE] [DATE] [DATE] Oct 16 [DATE] [DATE] T [Sample] Define speakers P E…" at bounding box center [224, 159] width 413 height 230
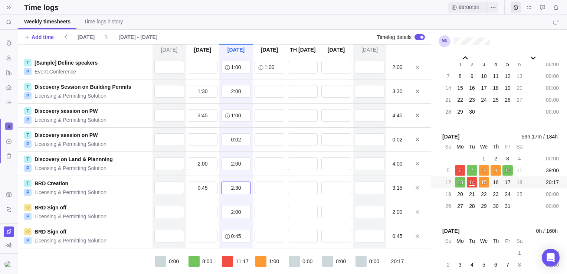
click at [235, 186] on input "2:30" at bounding box center [236, 188] width 30 height 13
click at [235, 170] on div "[DATE] [DATE] [DATE] [DATE] Oct 16 [DATE] [DATE] T [Sample] Define speakers P E…" at bounding box center [224, 159] width 413 height 230
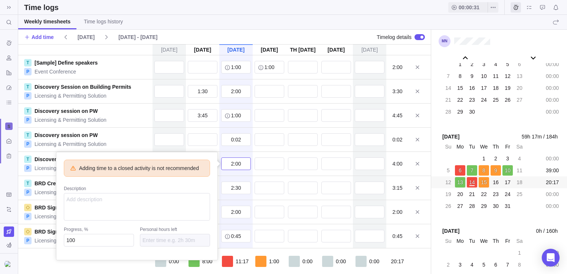
click at [234, 163] on input "2:00" at bounding box center [236, 163] width 30 height 13
click at [228, 139] on div "[DATE] [DATE] [DATE] [DATE] Oct 16 [DATE] [DATE] T [Sample] Define speakers P E…" at bounding box center [224, 159] width 413 height 230
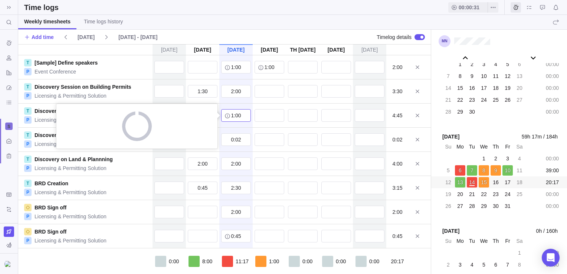
click at [232, 117] on input "1:00" at bounding box center [236, 115] width 30 height 13
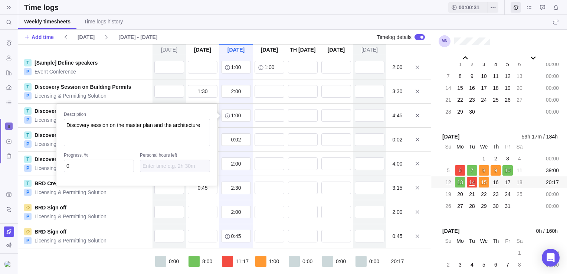
click at [241, 163] on div "[DATE] [DATE] [DATE] [DATE] Oct 16 [DATE] [DATE] T [Sample] Define speakers P E…" at bounding box center [224, 159] width 413 height 230
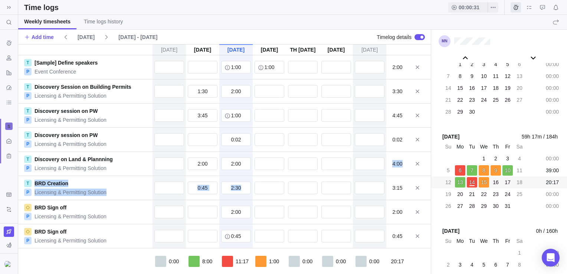
click at [275, 174] on div "[DATE] [DATE] [DATE] [DATE] Oct 16 [DATE] [DATE] T [Sample] Define speakers P E…" at bounding box center [224, 167] width 413 height 247
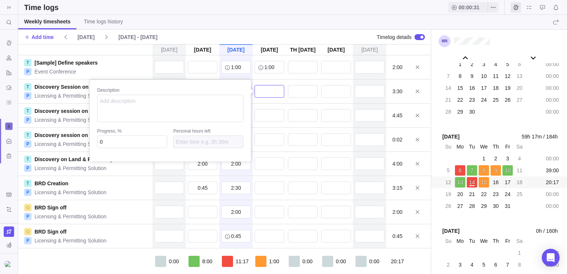
drag, startPoint x: 275, startPoint y: 174, endPoint x: 258, endPoint y: 90, distance: 86.3
click at [258, 90] on input "text" at bounding box center [270, 91] width 30 height 13
click at [265, 111] on div "[DATE] [DATE] [DATE] [DATE] Oct 16 [DATE] [DATE] T [Sample] Define speakers P E…" at bounding box center [224, 159] width 413 height 230
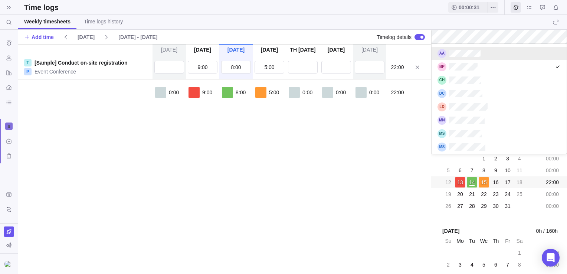
scroll to position [104, 129]
